Goal: Find specific page/section: Find specific page/section

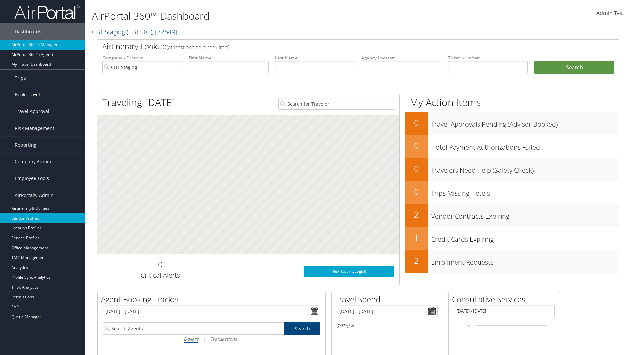
click at [43, 218] on link "Vendor Profiles" at bounding box center [42, 218] width 85 height 10
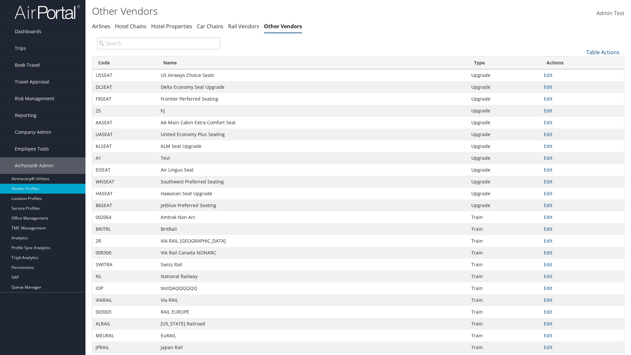
click at [125, 63] on th "Code" at bounding box center [124, 63] width 65 height 13
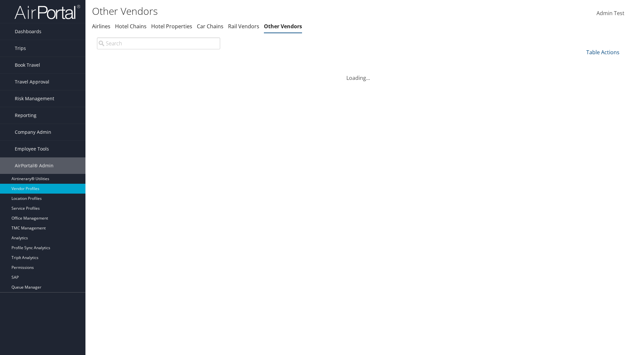
scroll to position [56, 0]
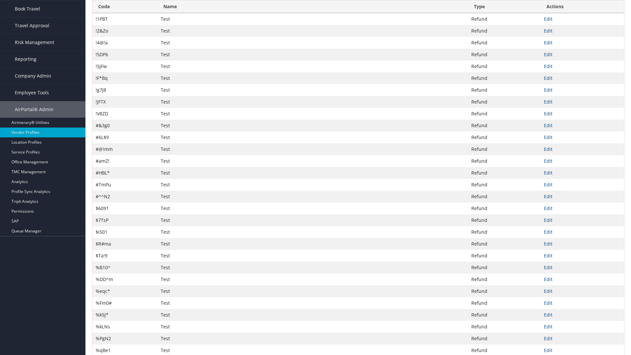
click at [125, 7] on th "Code" at bounding box center [124, 6] width 65 height 13
click at [313, 13] on th "Name" at bounding box center [312, 6] width 311 height 13
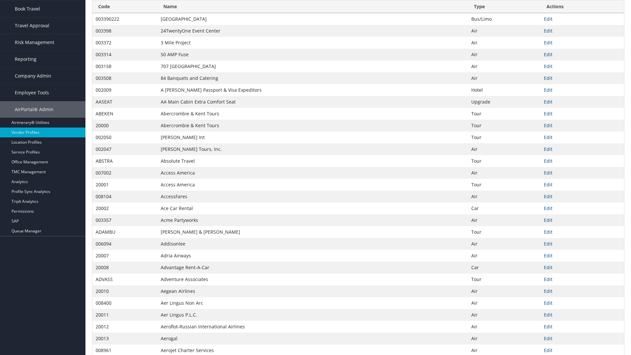
click at [313, 7] on th "Name" at bounding box center [312, 6] width 311 height 13
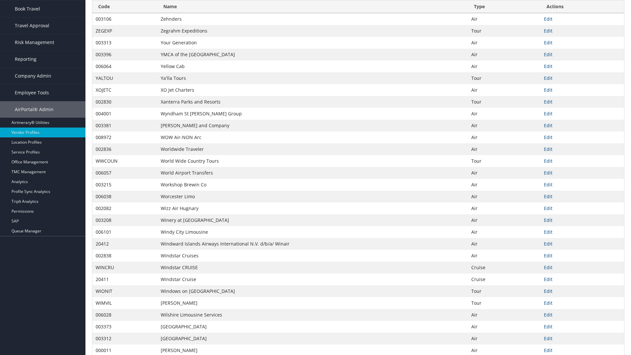
click at [504, 13] on th "Type" at bounding box center [504, 6] width 73 height 13
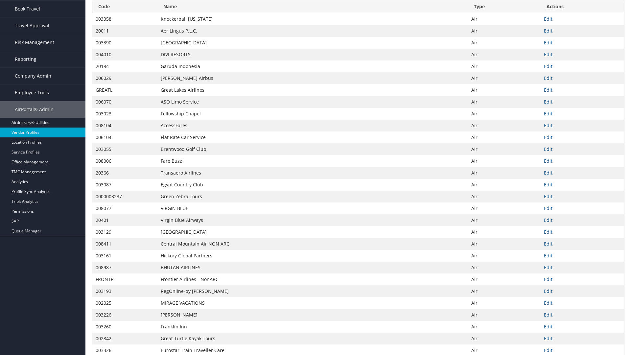
click at [504, 13] on th "Type" at bounding box center [504, 6] width 73 height 13
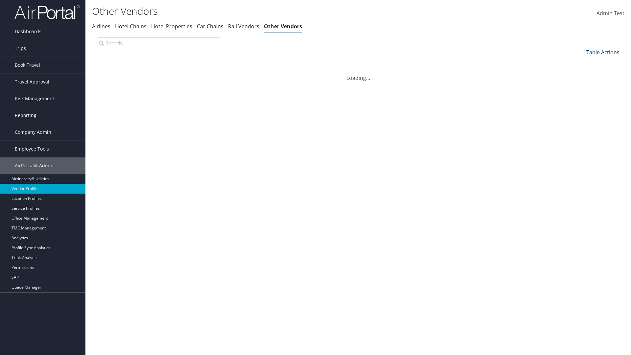
click at [603, 52] on link "Table Actions" at bounding box center [603, 52] width 33 height 7
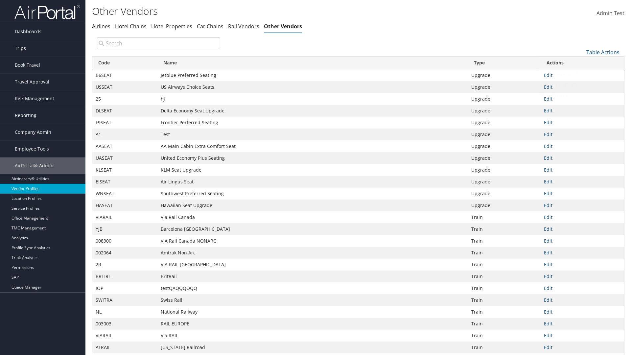
click at [581, 96] on link "Page Length" at bounding box center [581, 95] width 86 height 11
click at [581, 74] on link "25" at bounding box center [581, 74] width 86 height 11
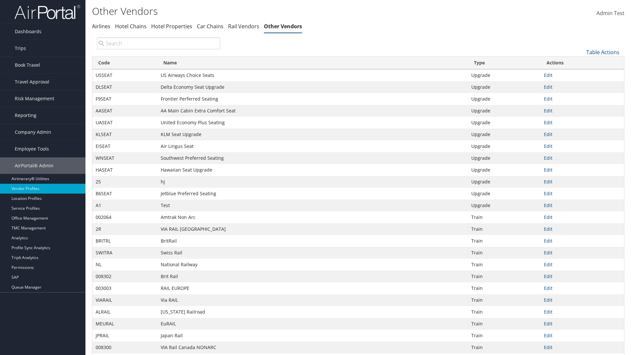
scroll to position [22, 0]
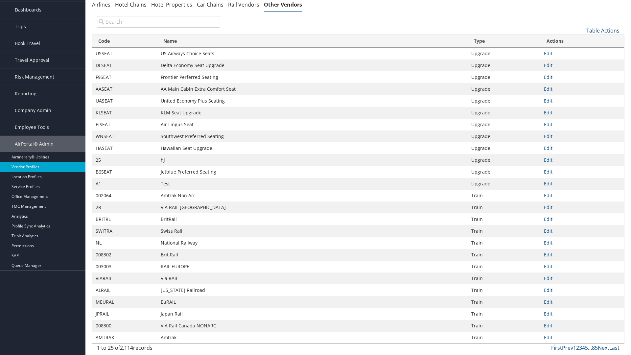
click at [603, 30] on link "Table Actions" at bounding box center [603, 30] width 33 height 7
click at [581, 63] on link "50" at bounding box center [581, 63] width 86 height 11
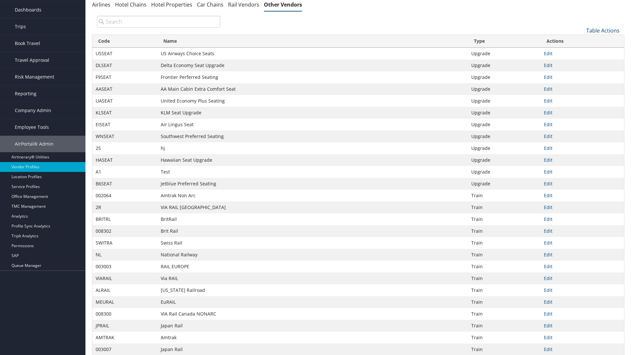
click at [603, 30] on link "Table Actions" at bounding box center [603, 30] width 33 height 7
